Goal: Check status

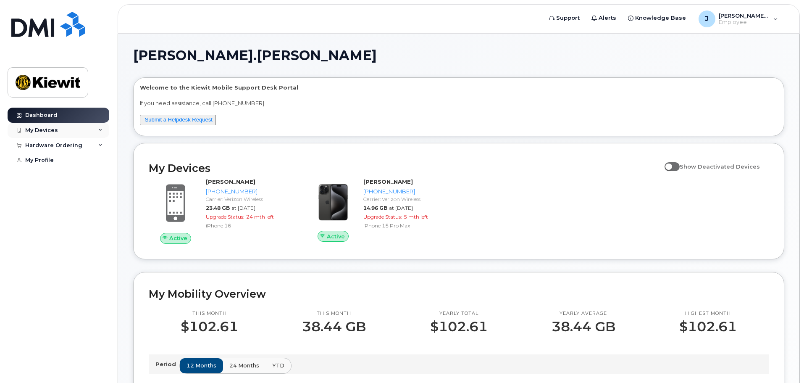
click at [66, 126] on div "My Devices" at bounding box center [59, 130] width 102 height 15
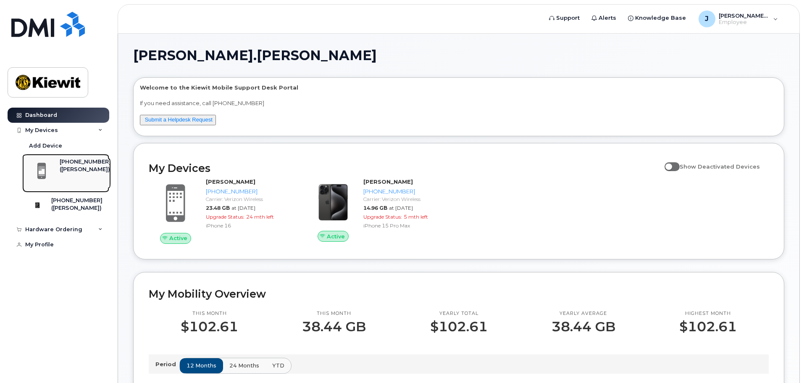
click at [68, 169] on div "([PERSON_NAME])" at bounding box center [85, 170] width 51 height 8
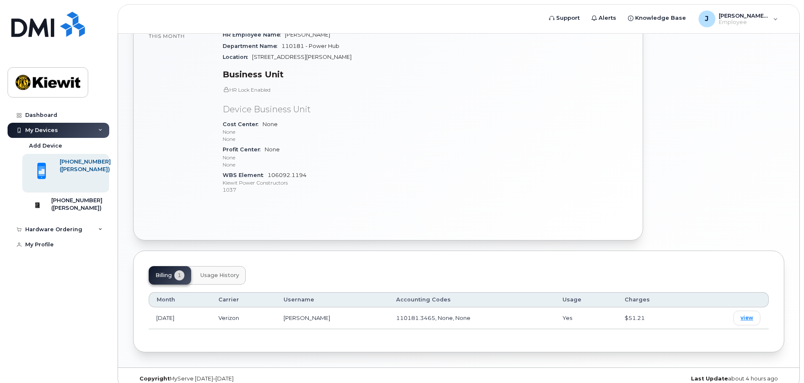
scroll to position [222, 0]
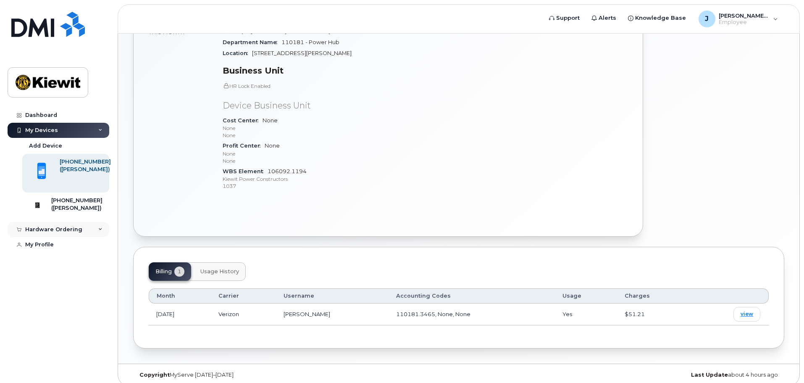
click at [56, 233] on div "Hardware Ordering" at bounding box center [53, 229] width 57 height 7
click at [50, 249] on div "My Orders" at bounding box center [44, 245] width 30 height 8
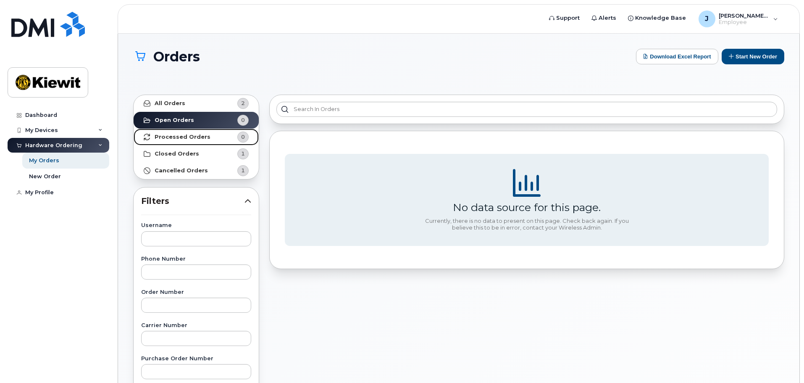
click at [189, 138] on strong "Processed Orders" at bounding box center [183, 137] width 56 height 7
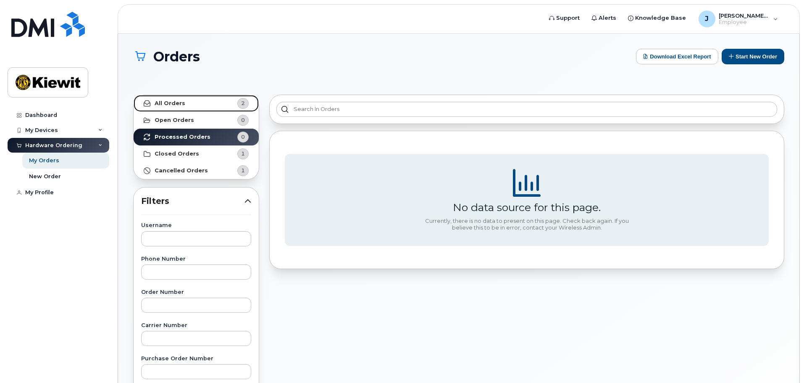
click at [178, 105] on strong "All Orders" at bounding box center [170, 103] width 31 height 7
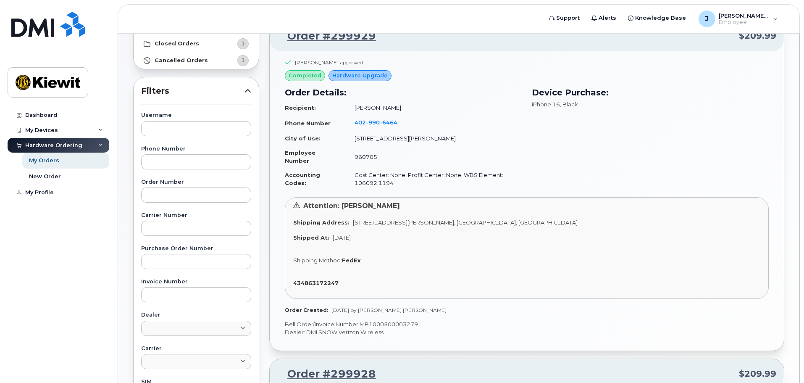
scroll to position [126, 0]
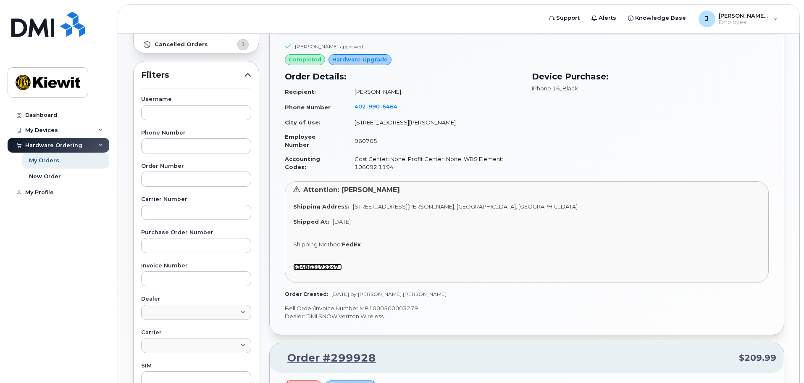
click at [317, 265] on strong "434863172247" at bounding box center [315, 266] width 45 height 7
